Goal: Navigation & Orientation: Find specific page/section

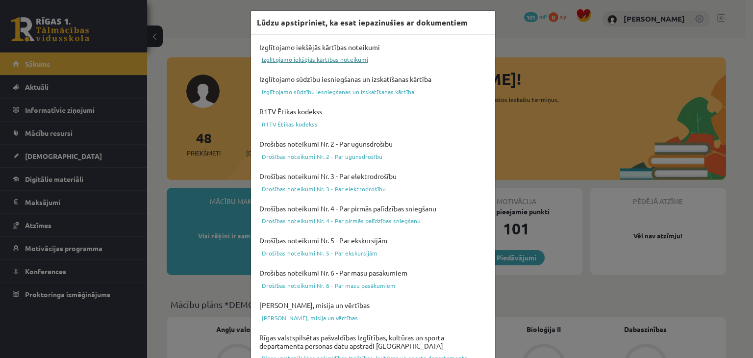
click at [291, 60] on link "Izglītojamo iekšējās kārtības noteikumi" at bounding box center [373, 59] width 232 height 12
click at [350, 89] on link "Izglītojamo sūdzību iesniegšanas un izskatīšanas kārtība" at bounding box center [373, 92] width 232 height 12
click at [278, 126] on link "R1TV Ētikas kodekss" at bounding box center [373, 124] width 232 height 12
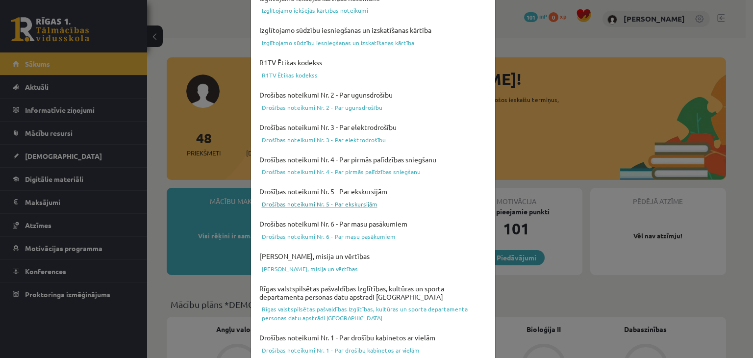
click at [350, 201] on link "Drošības noteikumi Nr. 5 - Par ekskursijām" at bounding box center [373, 204] width 232 height 12
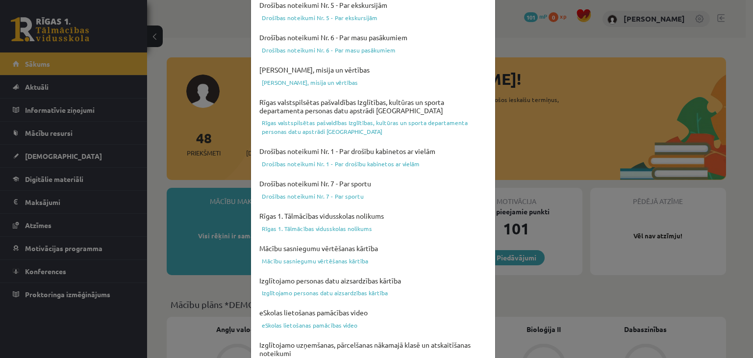
scroll to position [245, 0]
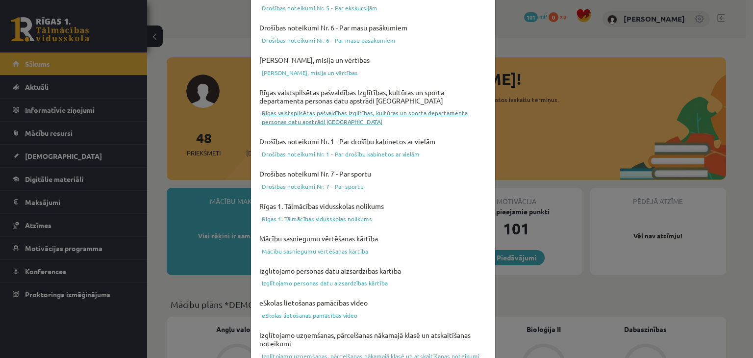
click at [374, 109] on link "Rīgas valstspilsētas pašvaldības Izglītības, kultūras un sporta departamenta pe…" at bounding box center [373, 117] width 232 height 21
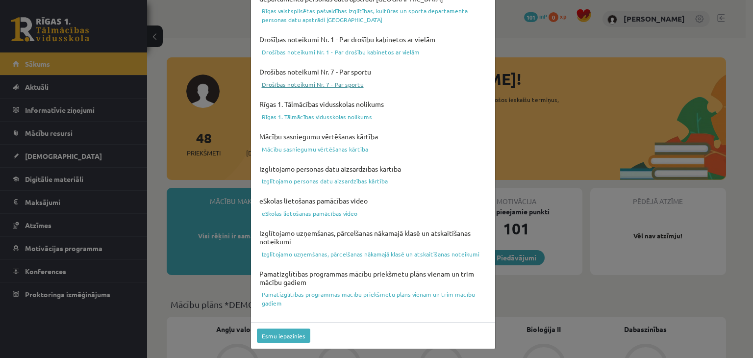
scroll to position [348, 0]
click at [323, 144] on link "Mācību sasniegumu vērtēšanas kārtība" at bounding box center [373, 148] width 232 height 12
click at [318, 118] on link "Rīgas 1. Tālmācības vidusskolas nolikums" at bounding box center [373, 116] width 232 height 12
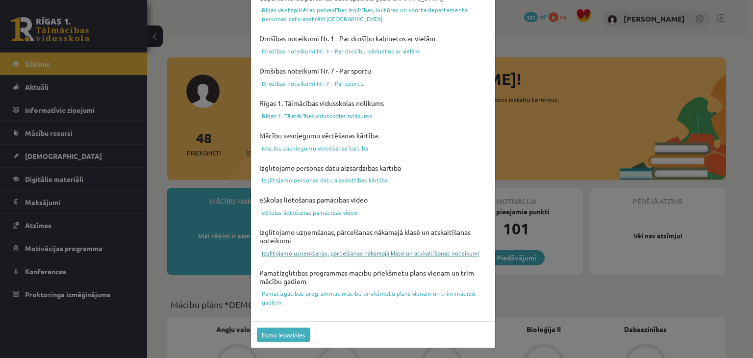
click at [384, 250] on link "Izglītojamo uzņemšanas, pārcelšanas nākamajā klasē un atskaitīšanas noteikumi" at bounding box center [373, 253] width 232 height 12
click at [280, 330] on button "Esmu iepazinies" at bounding box center [283, 334] width 53 height 14
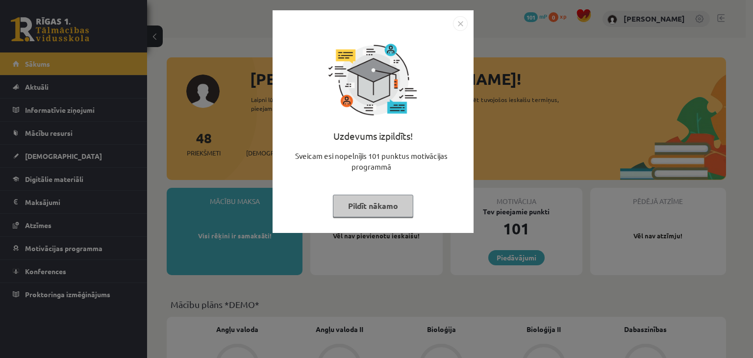
click at [462, 24] on img "Close" at bounding box center [460, 23] width 15 height 15
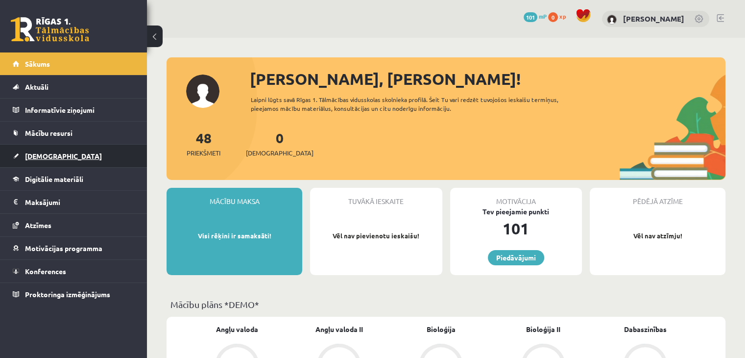
click at [65, 156] on link "[DEMOGRAPHIC_DATA]" at bounding box center [74, 156] width 122 height 23
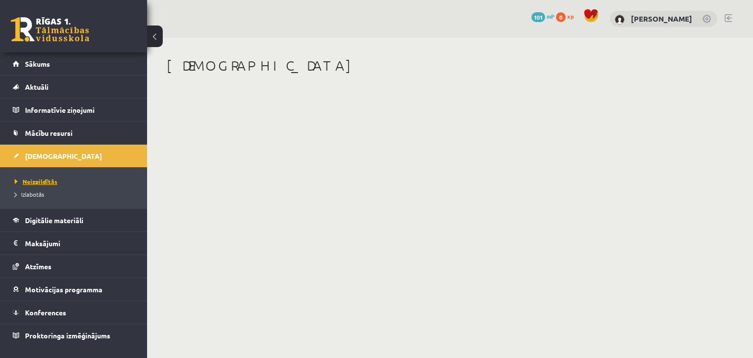
click at [42, 180] on span "Neizpildītās" at bounding box center [36, 181] width 43 height 8
click at [37, 197] on link "Izlabotās" at bounding box center [76, 194] width 122 height 9
click at [50, 131] on span "Mācību resursi" at bounding box center [49, 132] width 48 height 9
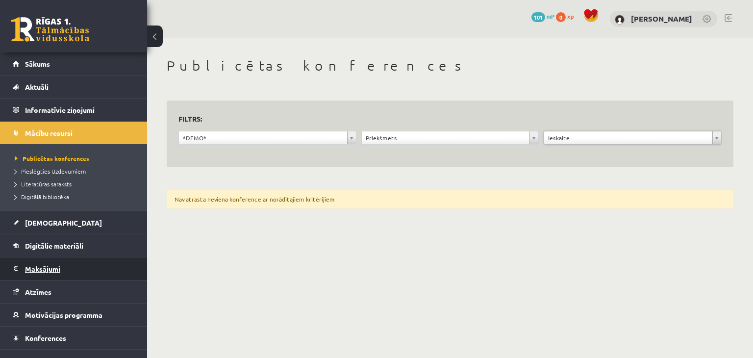
scroll to position [13, 0]
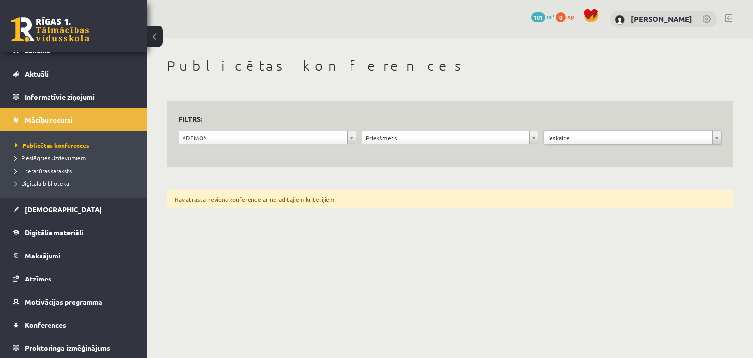
click at [200, 272] on body "0 Dāvanas 101 mP 0 xp Markuss Cīrulis Sākums Aktuāli Kā mācīties eSKOLĀ Kontakt…" at bounding box center [376, 179] width 753 height 358
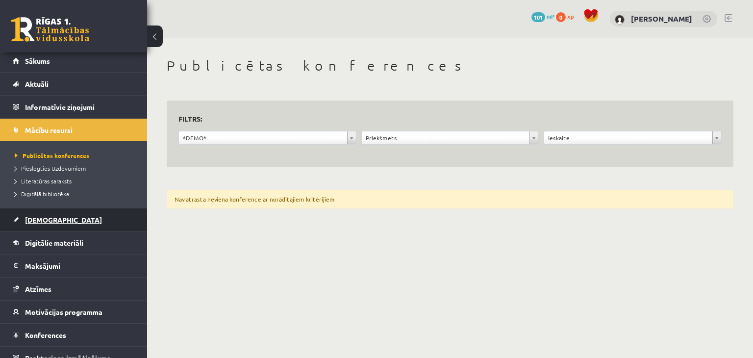
scroll to position [0, 0]
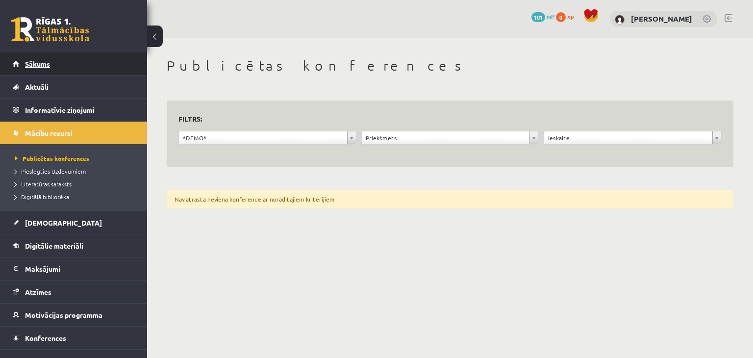
click at [65, 71] on link "Sākums" at bounding box center [74, 63] width 122 height 23
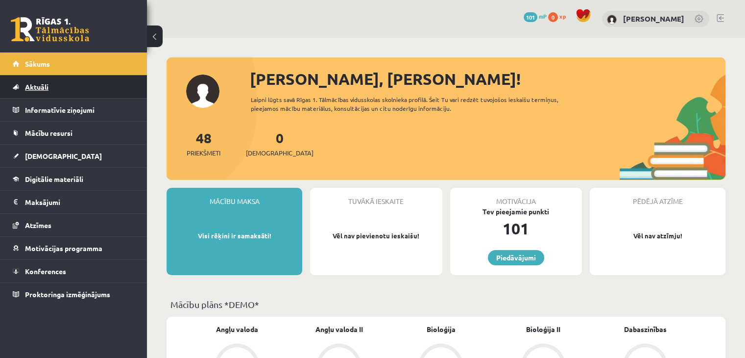
click at [57, 84] on link "Aktuāli" at bounding box center [74, 86] width 122 height 23
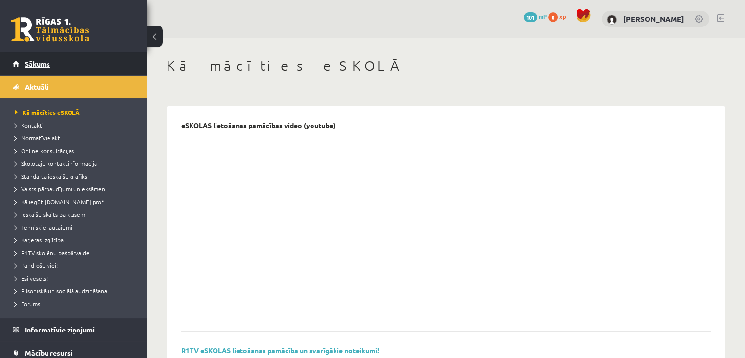
click at [40, 71] on link "Sākums" at bounding box center [74, 63] width 122 height 23
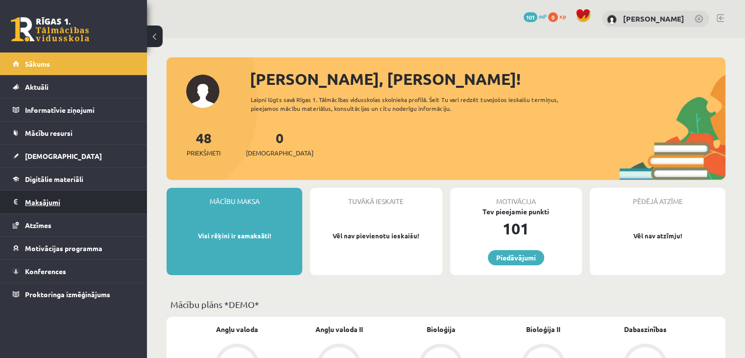
click at [52, 202] on legend "Maksājumi 0" at bounding box center [80, 202] width 110 height 23
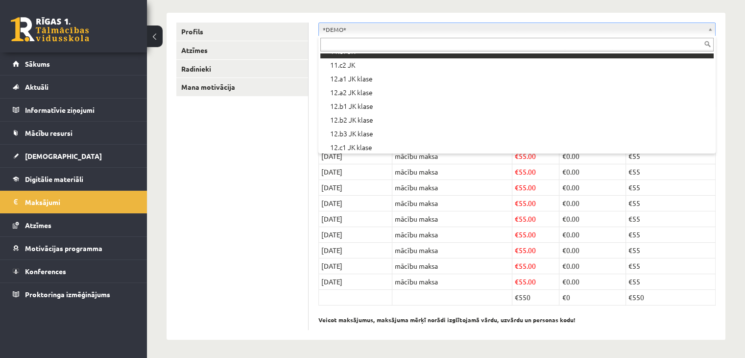
scroll to position [327, 0]
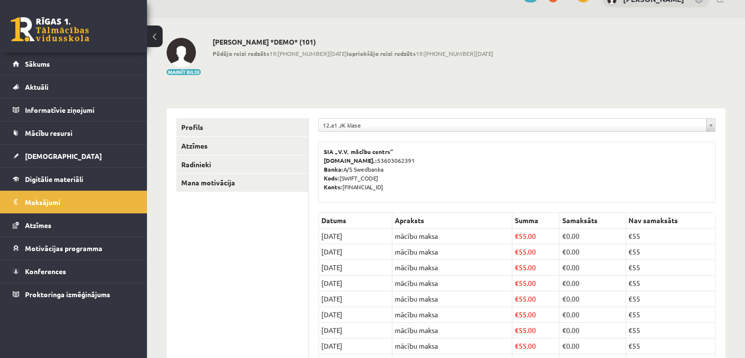
scroll to position [17, 0]
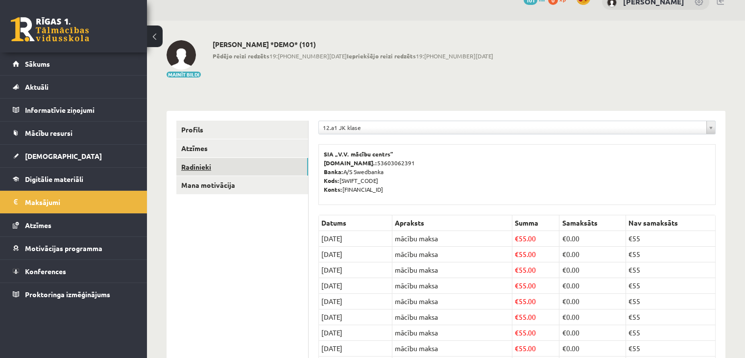
click at [201, 163] on link "Radinieki" at bounding box center [242, 167] width 132 height 18
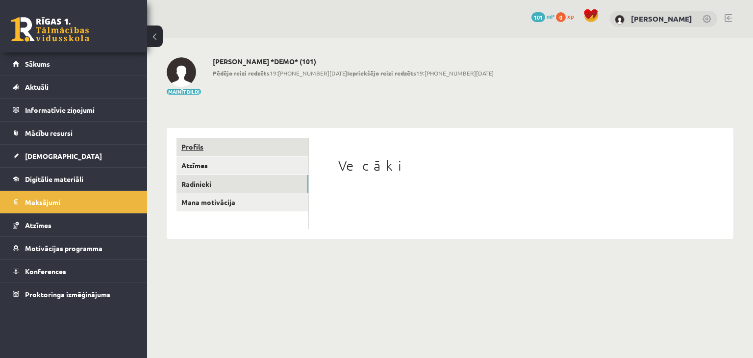
click at [195, 142] on link "Profils" at bounding box center [242, 147] width 132 height 18
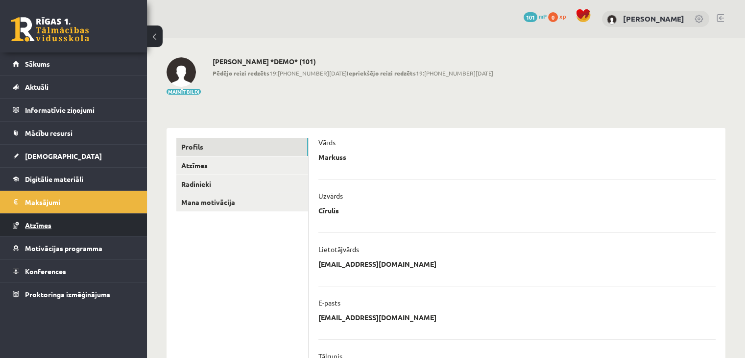
click at [67, 225] on link "Atzīmes" at bounding box center [74, 225] width 122 height 23
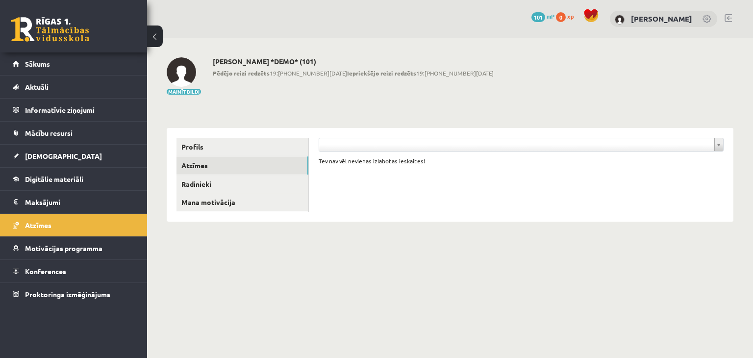
click at [705, 16] on link at bounding box center [707, 20] width 10 height 10
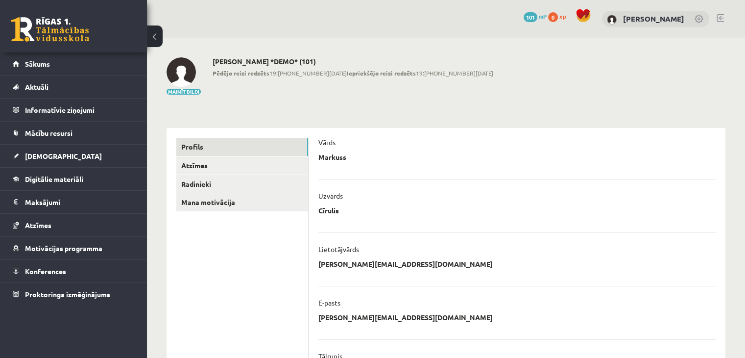
click at [155, 36] on button at bounding box center [155, 36] width 16 height 22
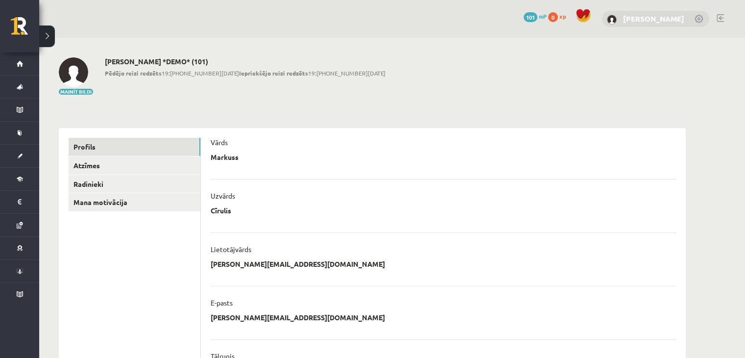
click at [673, 16] on link "[PERSON_NAME]" at bounding box center [653, 19] width 61 height 10
click at [700, 18] on link at bounding box center [700, 20] width 10 height 10
click at [717, 17] on link at bounding box center [720, 18] width 7 height 8
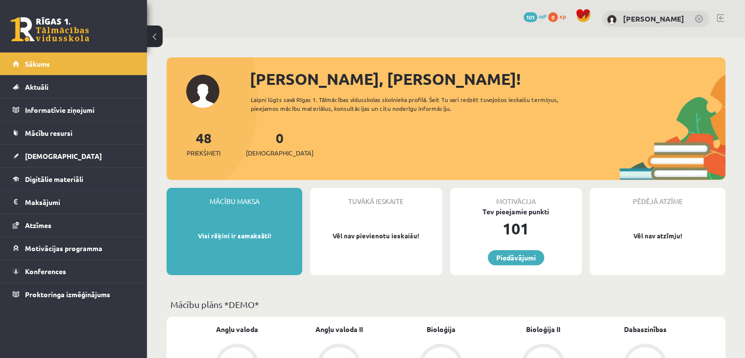
click at [698, 18] on link at bounding box center [700, 20] width 10 height 10
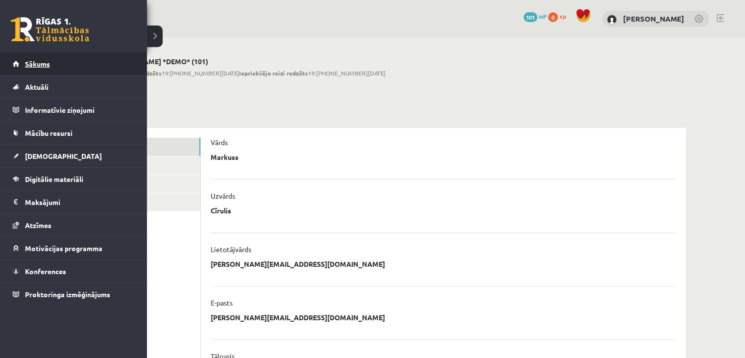
click at [24, 58] on link "Sākums" at bounding box center [74, 63] width 122 height 23
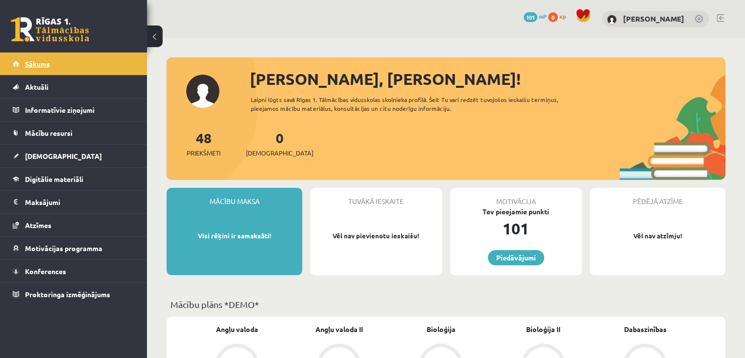
click at [22, 60] on link "Sākums" at bounding box center [74, 63] width 122 height 23
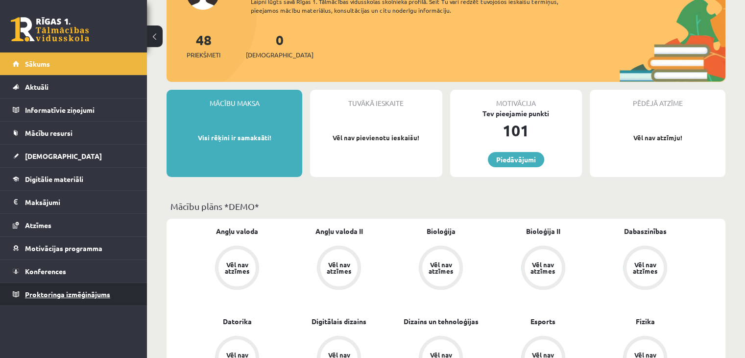
click at [49, 296] on link "Proktoringa izmēģinājums" at bounding box center [74, 294] width 122 height 23
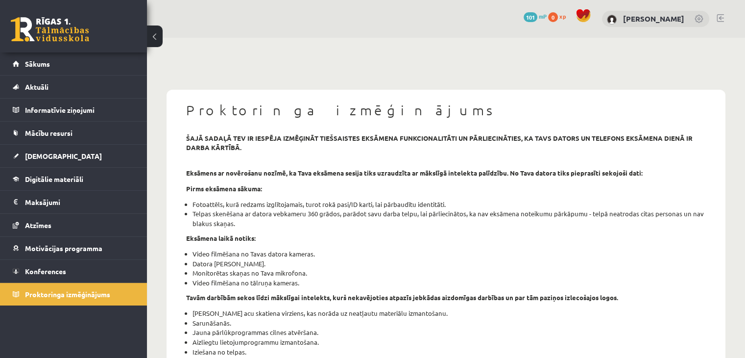
click at [159, 39] on button at bounding box center [155, 36] width 16 height 22
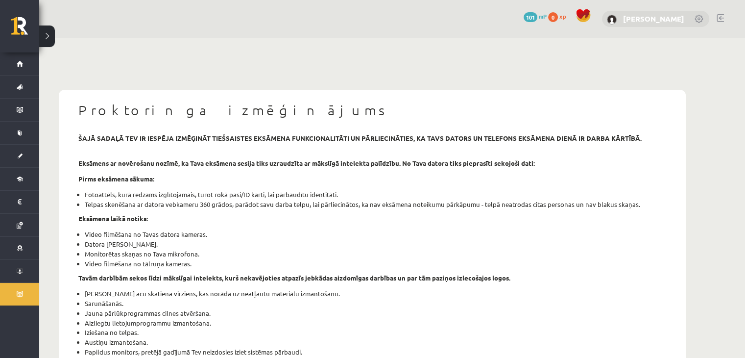
click at [670, 17] on link "[PERSON_NAME]" at bounding box center [653, 19] width 61 height 10
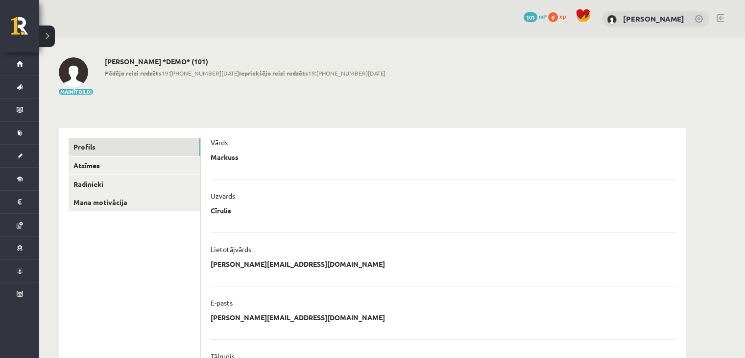
drag, startPoint x: 239, startPoint y: 154, endPoint x: 232, endPoint y: 156, distance: 6.5
click at [233, 156] on div "Markuss ******* ******** Atcelt" at bounding box center [443, 159] width 465 height 15
click at [231, 157] on p "Markuss" at bounding box center [225, 156] width 28 height 9
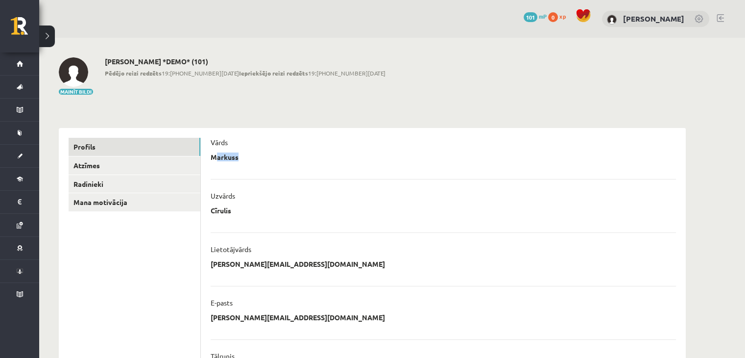
click at [231, 157] on p "Markuss" at bounding box center [225, 156] width 28 height 9
click at [161, 69] on span "Pēdējo reizi redzēts 19:51 12.09.25 Iepriekšējo reizi redzēts 19:31 12.09.25" at bounding box center [245, 73] width 281 height 9
click at [86, 91] on button "Mainīt bildi" at bounding box center [76, 92] width 34 height 6
click at [124, 307] on ul "Profils Atzīmes Radinieki Mana motivācija" at bounding box center [135, 350] width 132 height 424
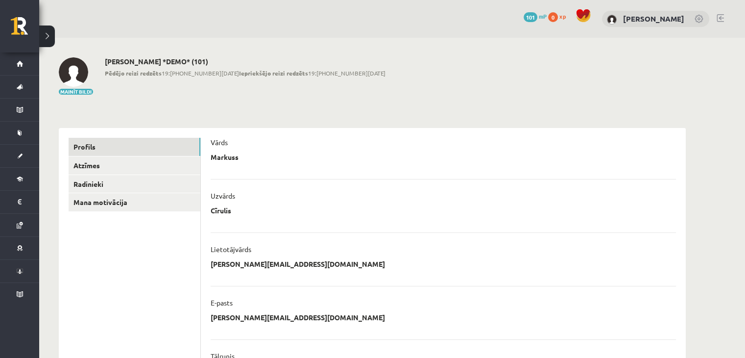
click at [700, 19] on link at bounding box center [700, 20] width 10 height 10
click at [722, 16] on link at bounding box center [720, 18] width 7 height 8
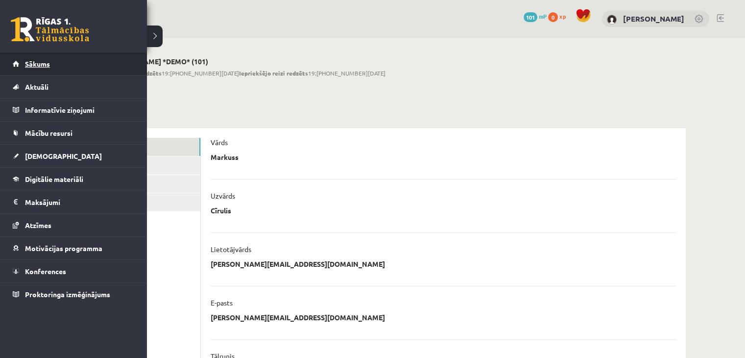
click at [23, 61] on link "Sākums" at bounding box center [74, 63] width 122 height 23
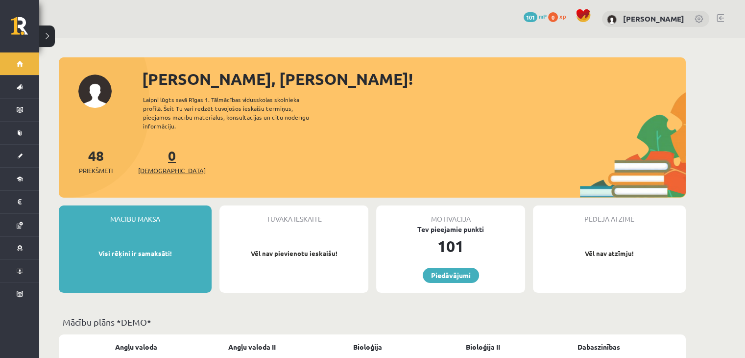
click at [156, 166] on span "[DEMOGRAPHIC_DATA]" at bounding box center [172, 171] width 68 height 10
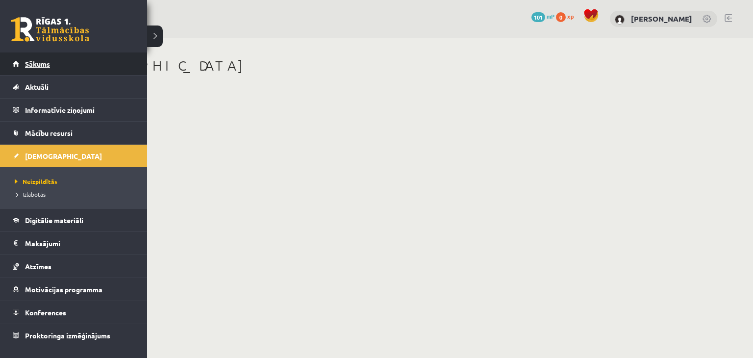
click at [27, 65] on span "Sākums" at bounding box center [37, 63] width 25 height 9
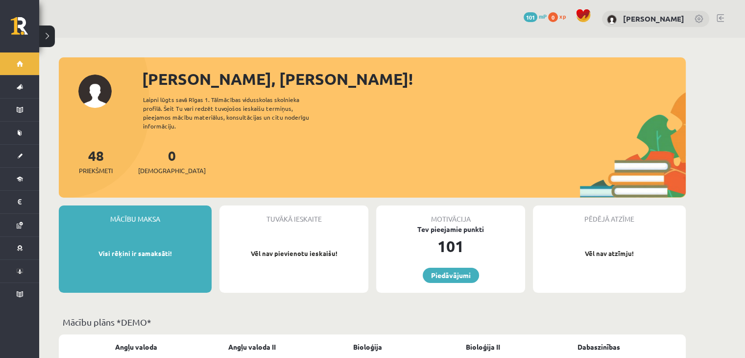
click at [718, 17] on link at bounding box center [720, 18] width 7 height 8
